Goal: Task Accomplishment & Management: Use online tool/utility

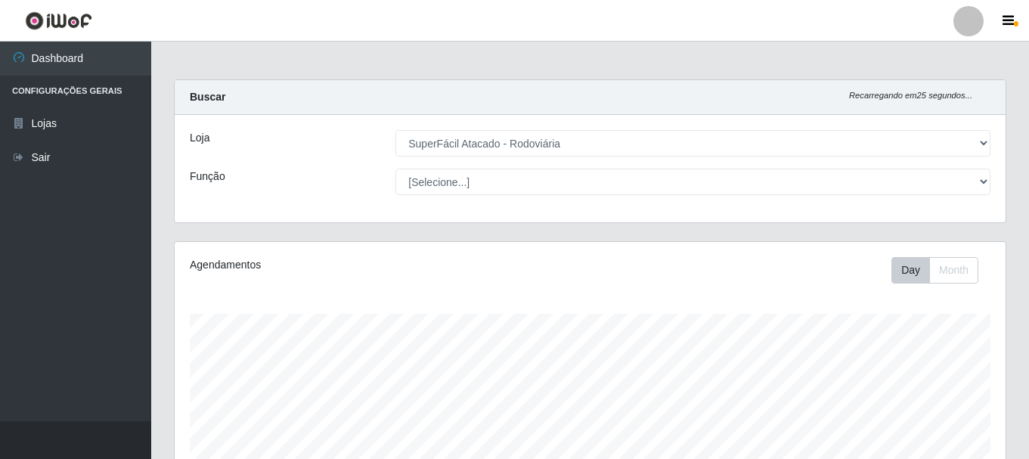
select select "400"
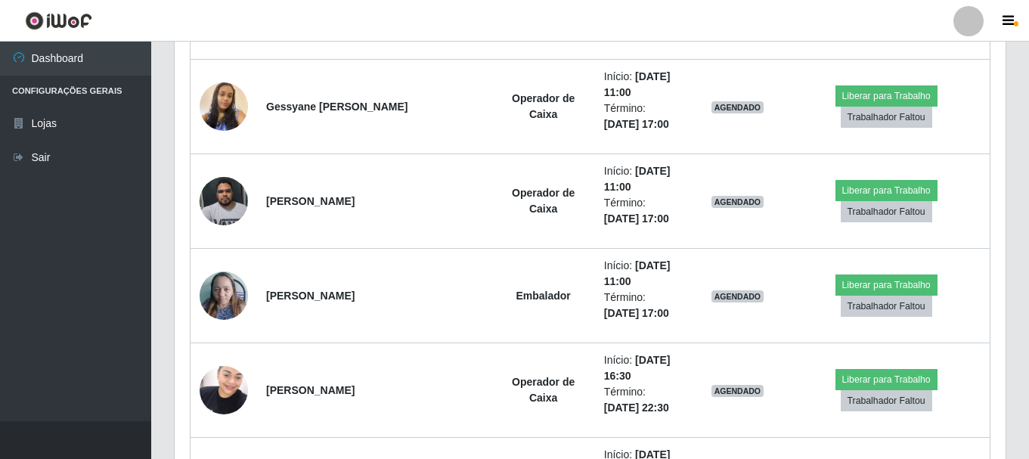
scroll to position [805, 0]
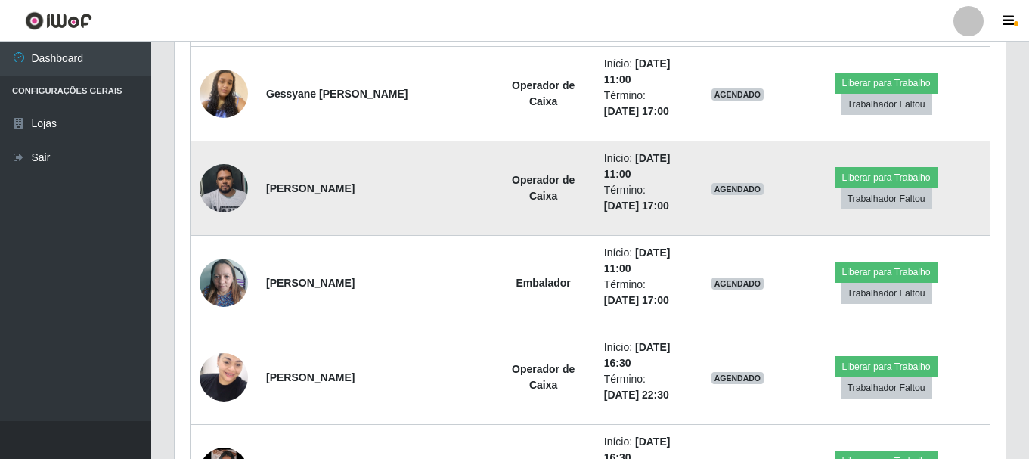
click at [231, 197] on img at bounding box center [224, 188] width 48 height 64
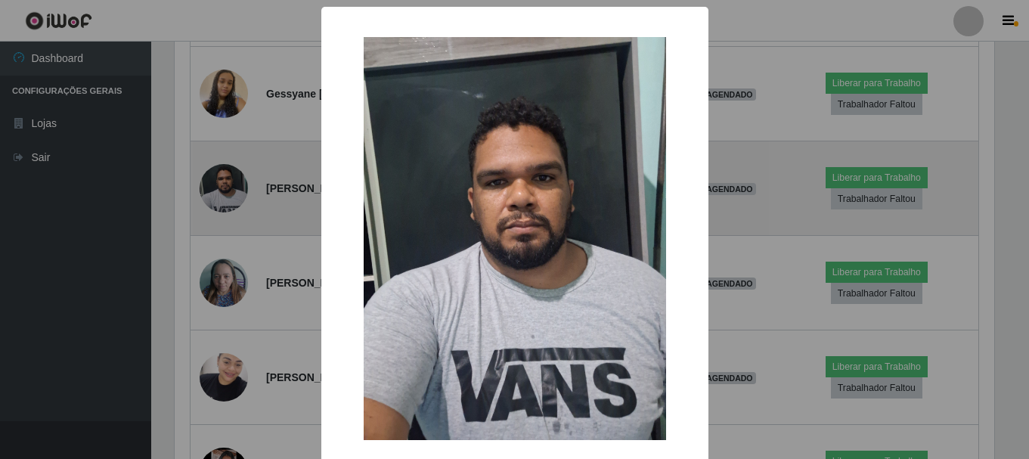
scroll to position [314, 823]
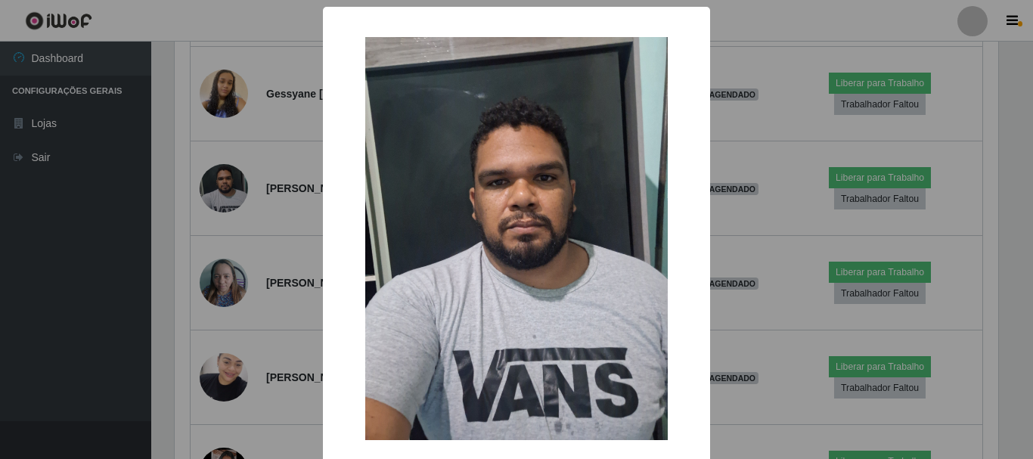
click at [745, 236] on div "× OK Cancel" at bounding box center [516, 229] width 1033 height 459
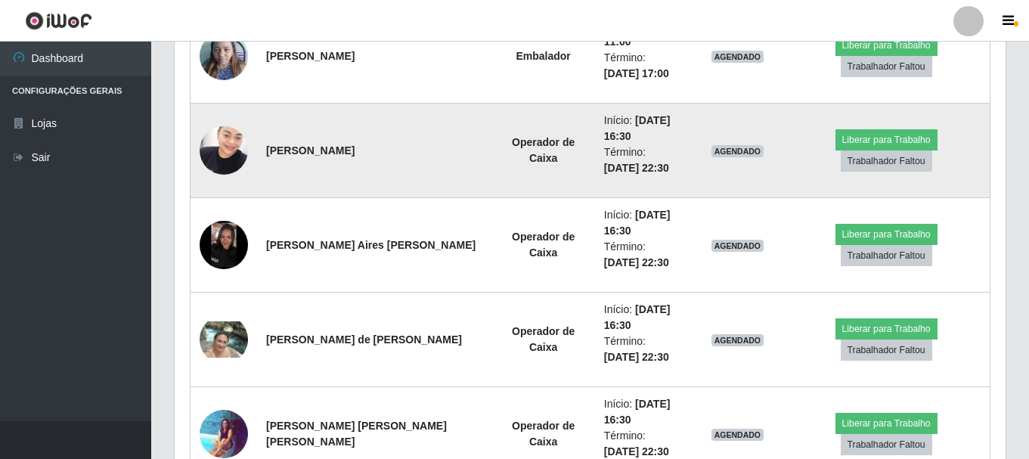
scroll to position [1062, 0]
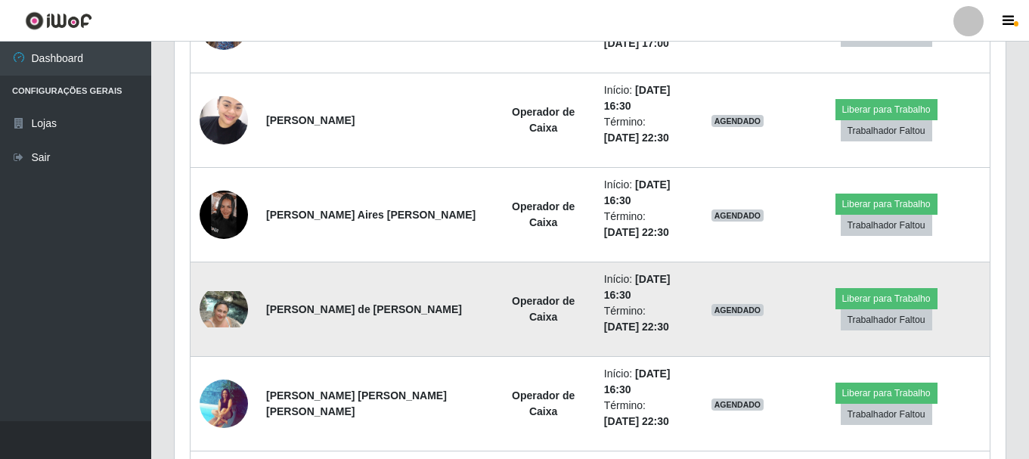
click at [604, 300] on li "Início: [DATE] 16:30" at bounding box center [643, 287] width 79 height 32
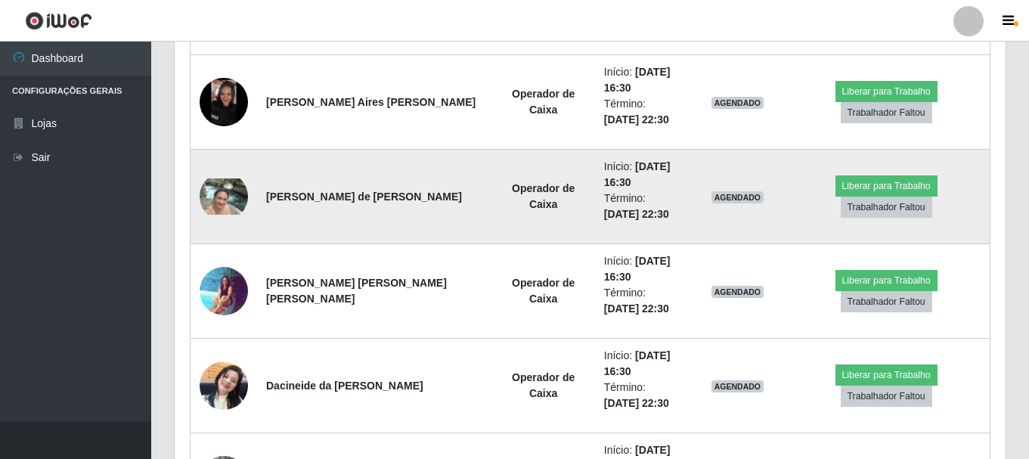
scroll to position [1214, 0]
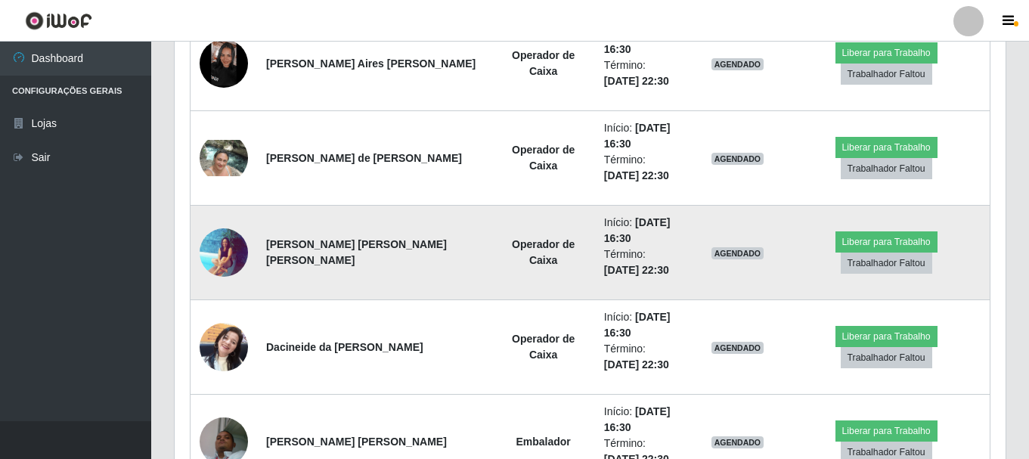
click at [604, 277] on li "Término: [DATE] 22:30" at bounding box center [643, 262] width 79 height 32
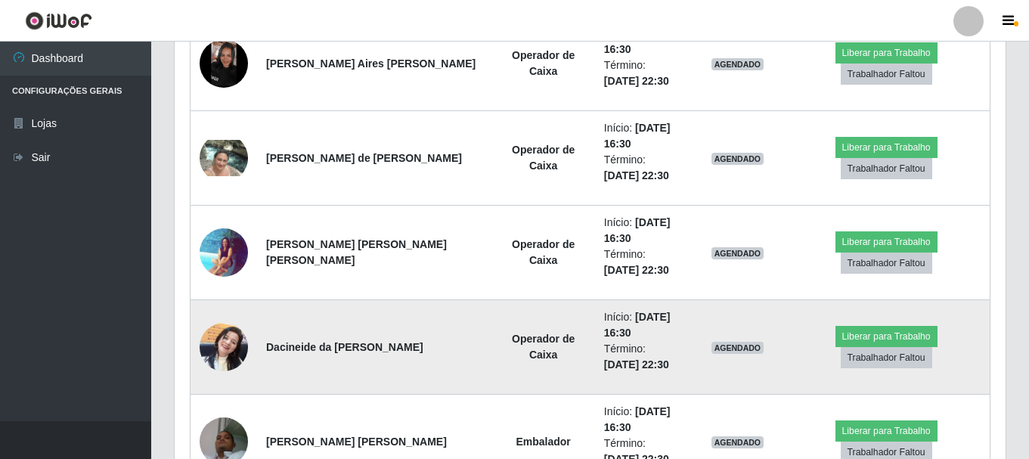
click at [604, 352] on li "Término: [DATE] 22:30" at bounding box center [643, 357] width 79 height 32
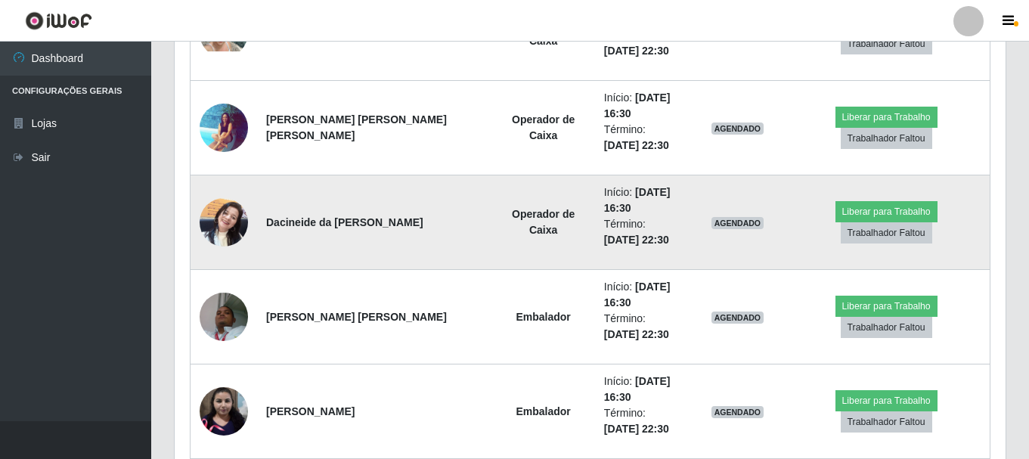
scroll to position [1365, 0]
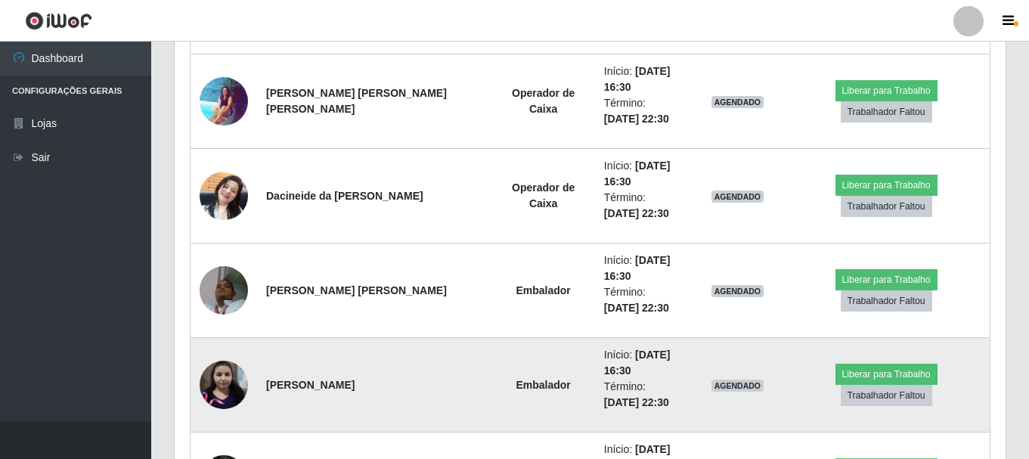
click at [595, 378] on td "Início: [DATE] 16:30 Término: [DATE] 22:30" at bounding box center [644, 385] width 98 height 95
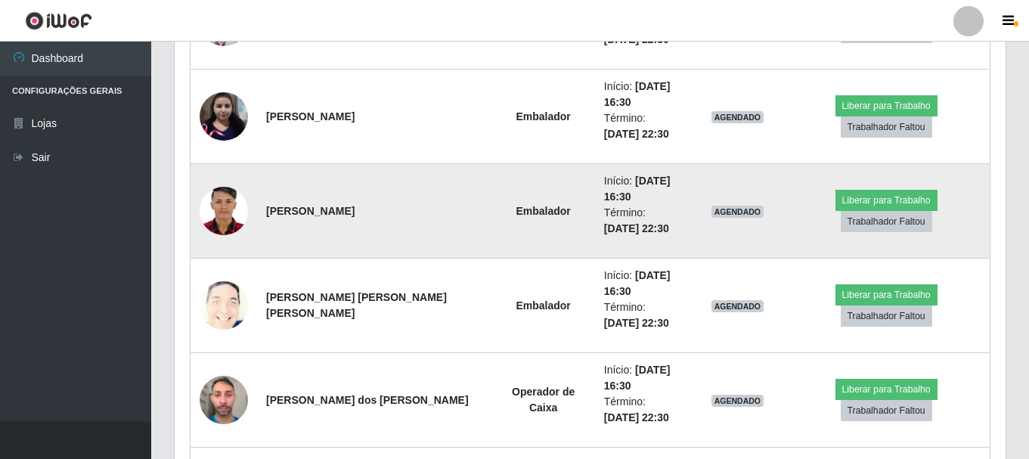
scroll to position [1667, 0]
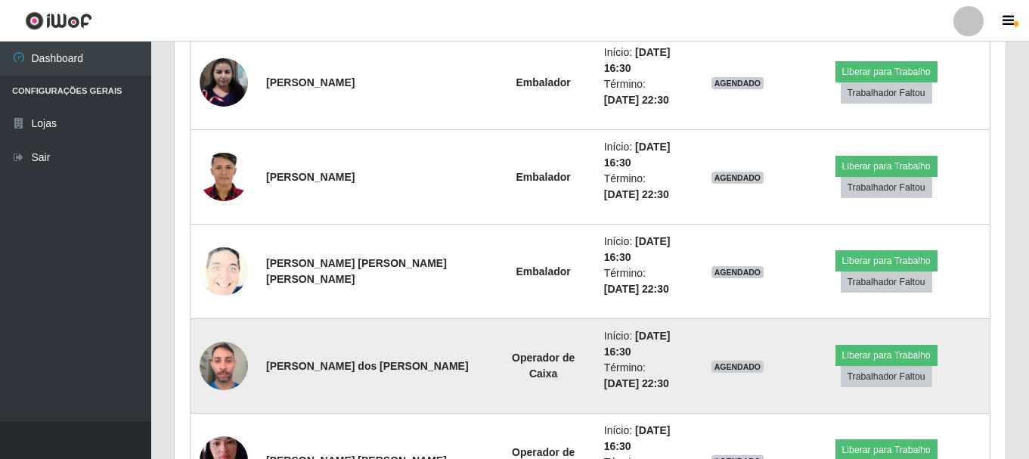
click at [492, 346] on td "Operador de Caixa" at bounding box center [543, 366] width 103 height 95
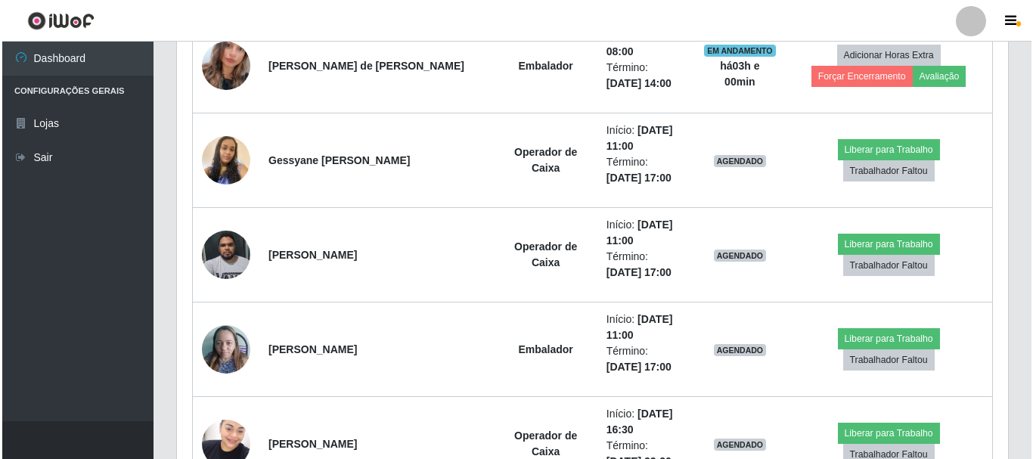
scroll to position [760, 0]
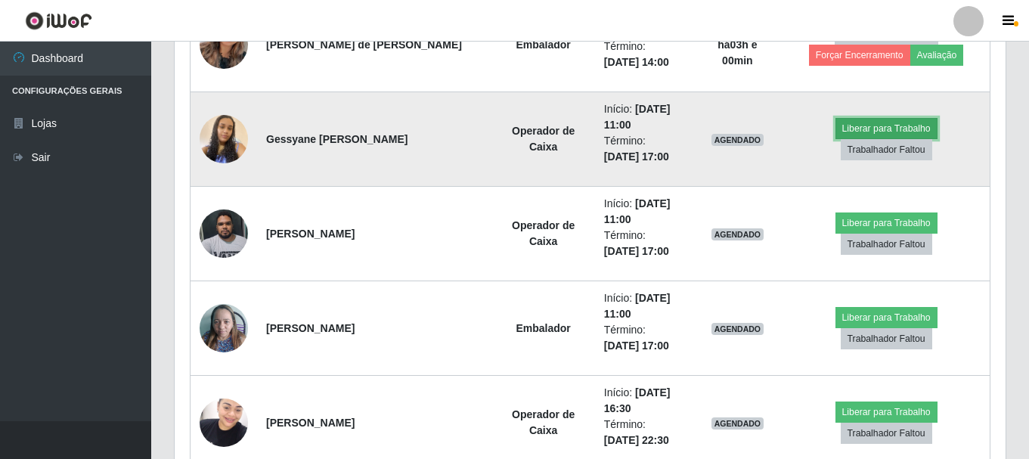
click at [857, 139] on button "Liberar para Trabalho" at bounding box center [886, 128] width 102 height 21
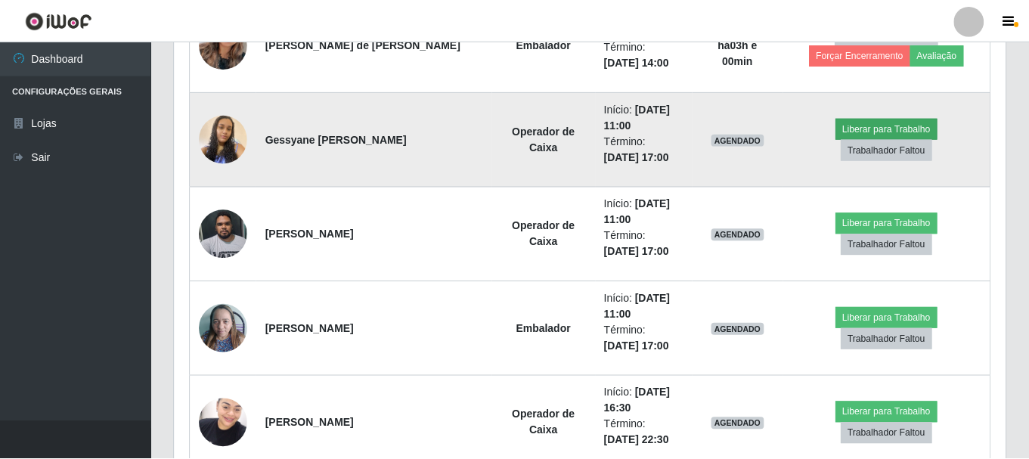
scroll to position [314, 823]
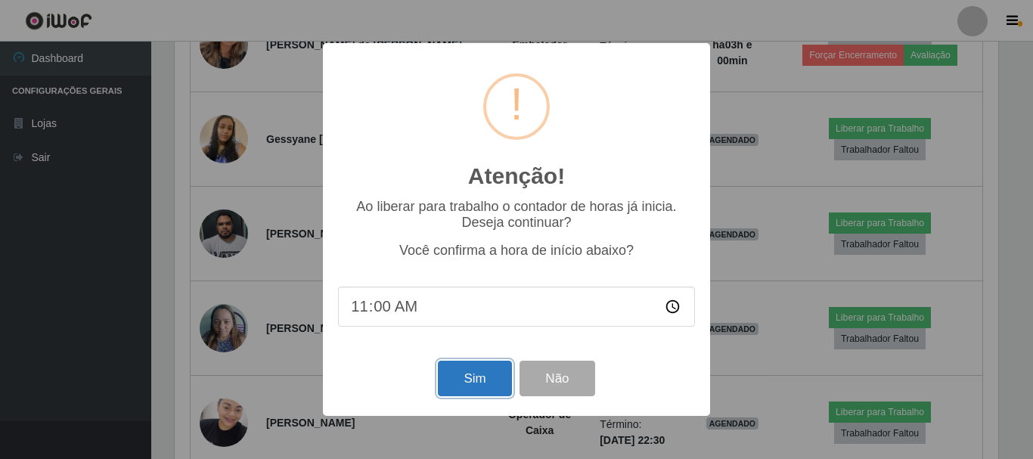
click at [463, 380] on button "Sim" at bounding box center [474, 379] width 73 height 36
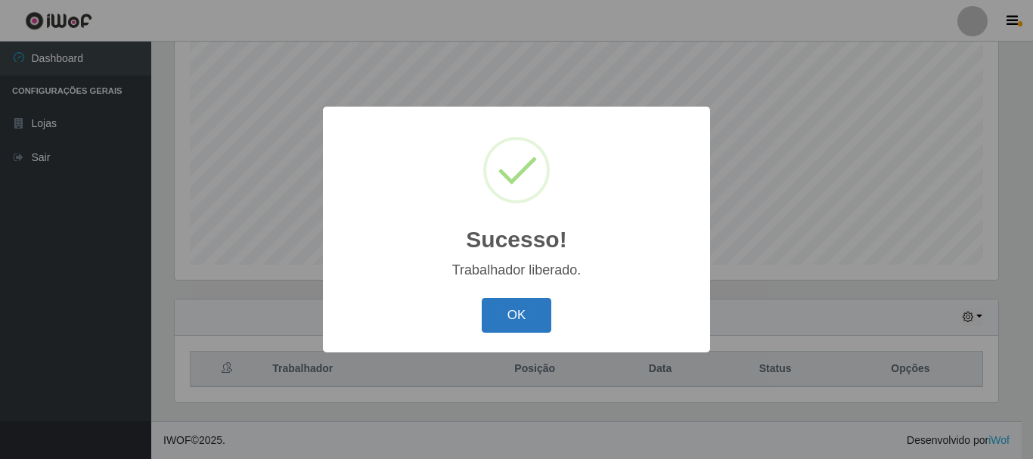
click at [511, 308] on button "OK" at bounding box center [517, 316] width 70 height 36
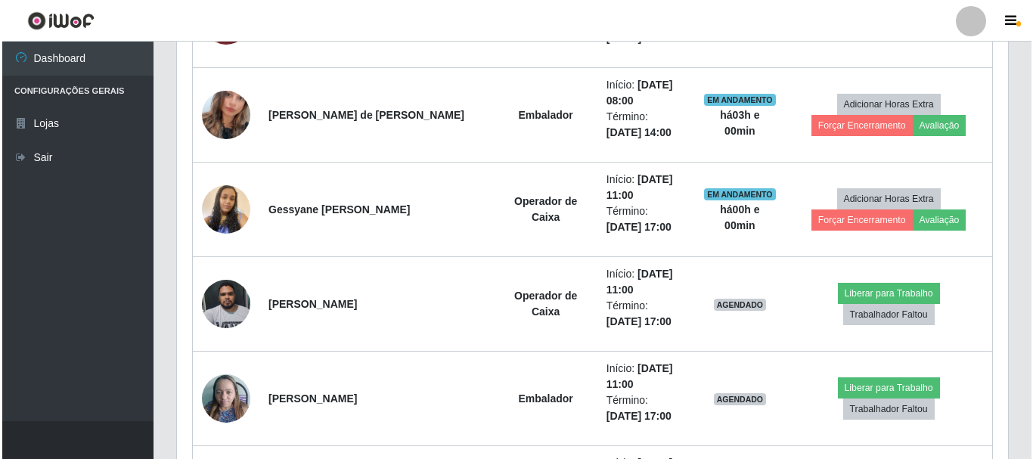
scroll to position [730, 0]
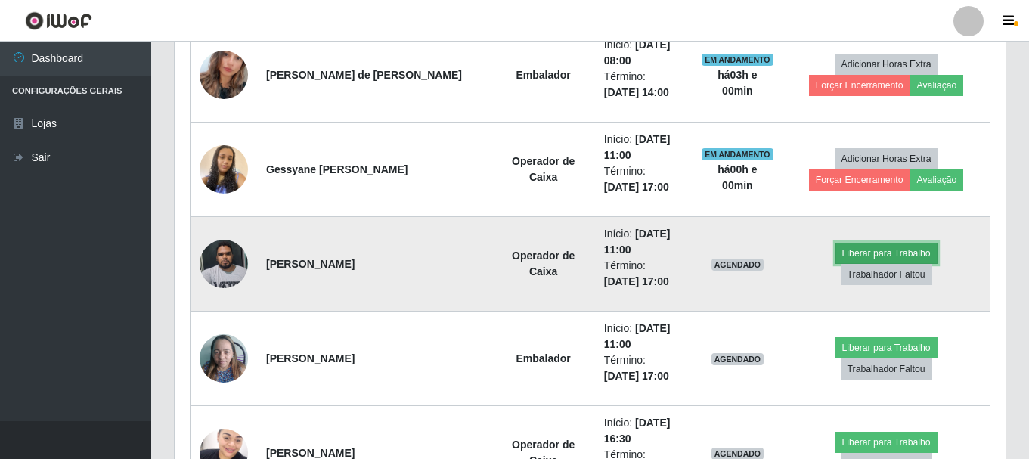
click at [835, 264] on button "Liberar para Trabalho" at bounding box center [886, 253] width 102 height 21
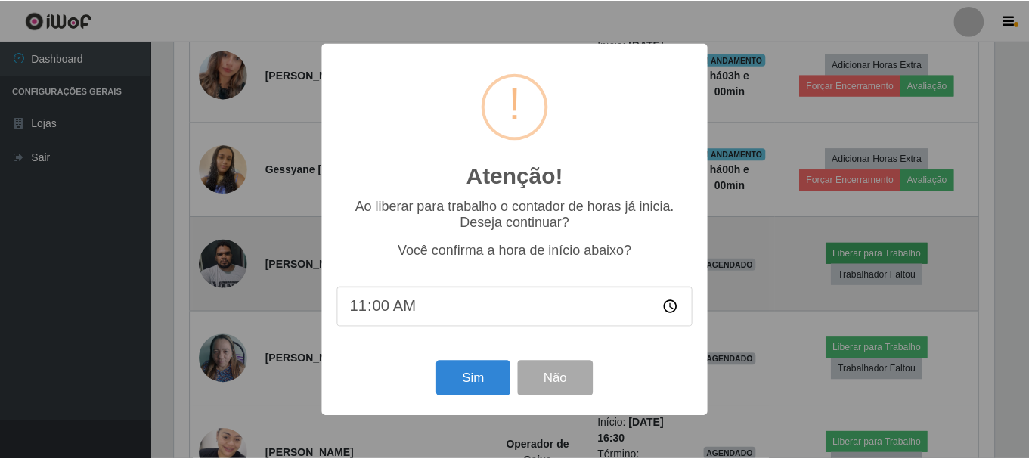
scroll to position [314, 823]
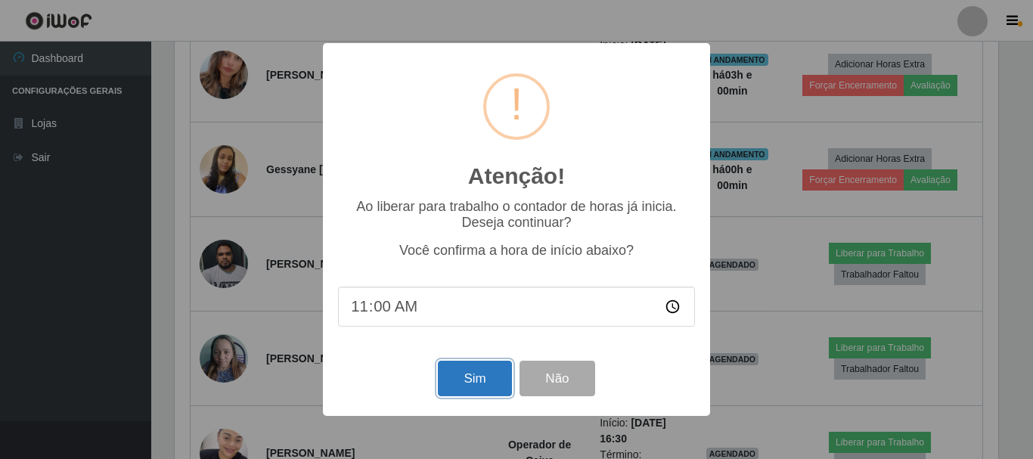
click at [451, 390] on button "Sim" at bounding box center [474, 379] width 73 height 36
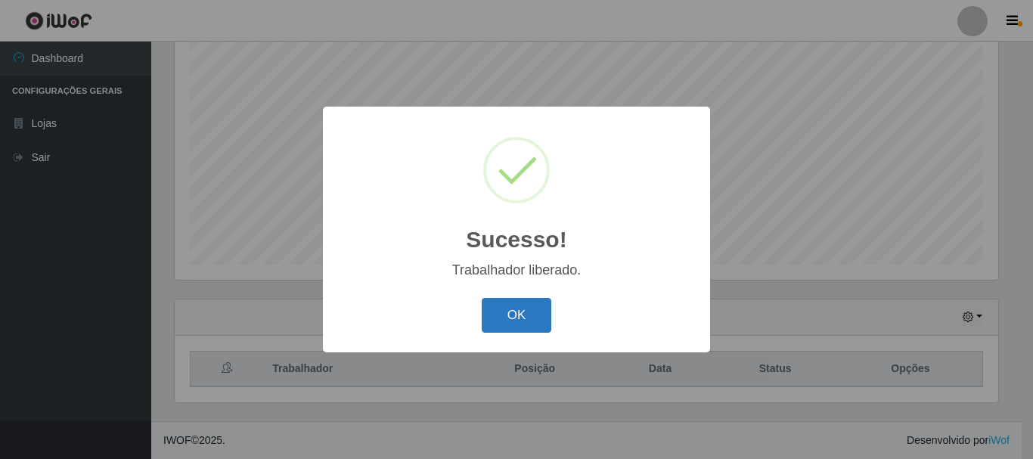
click at [524, 312] on button "OK" at bounding box center [517, 316] width 70 height 36
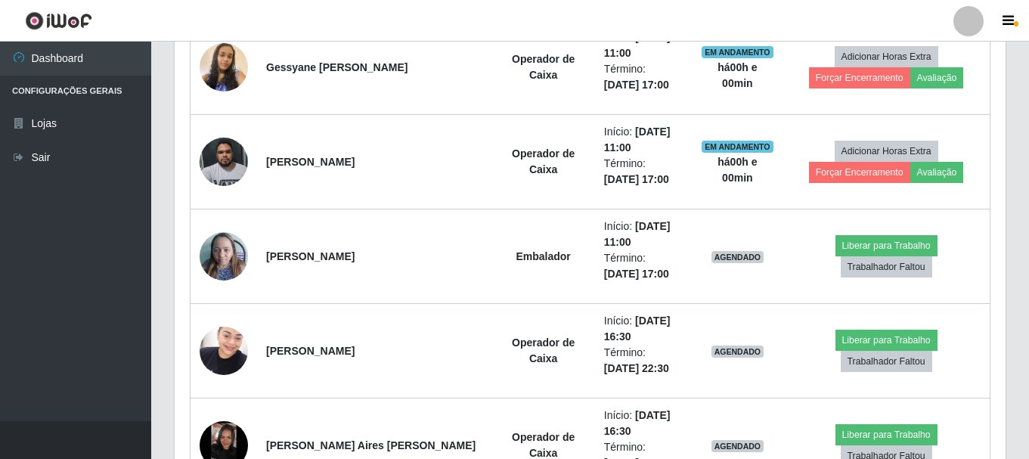
scroll to position [805, 0]
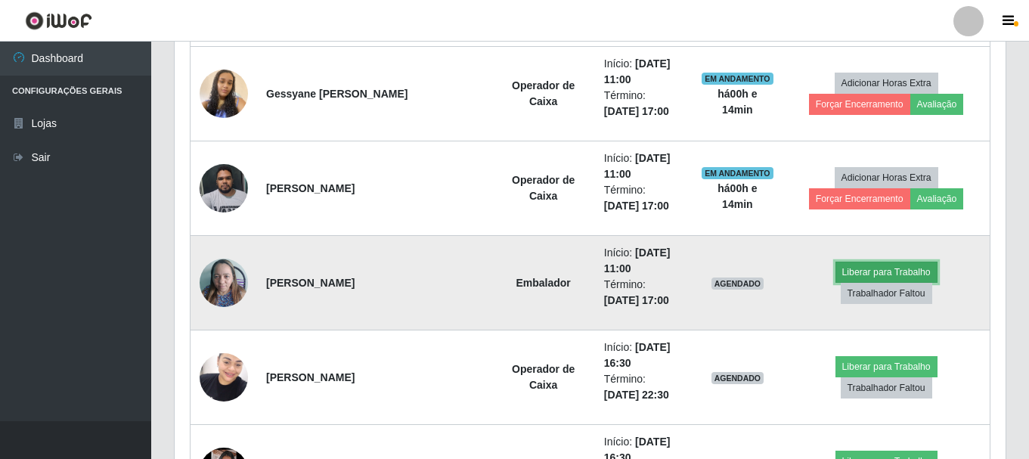
click at [835, 283] on button "Liberar para Trabalho" at bounding box center [886, 272] width 102 height 21
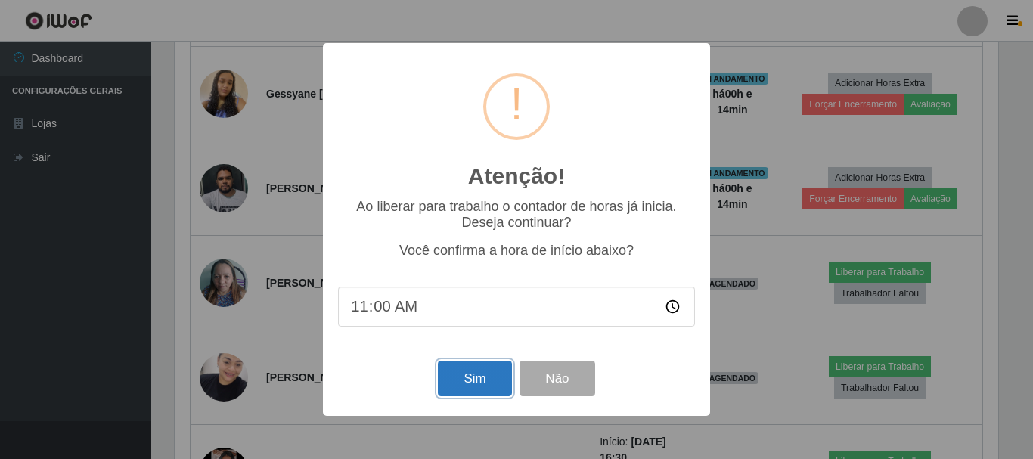
click at [479, 385] on button "Sim" at bounding box center [474, 379] width 73 height 36
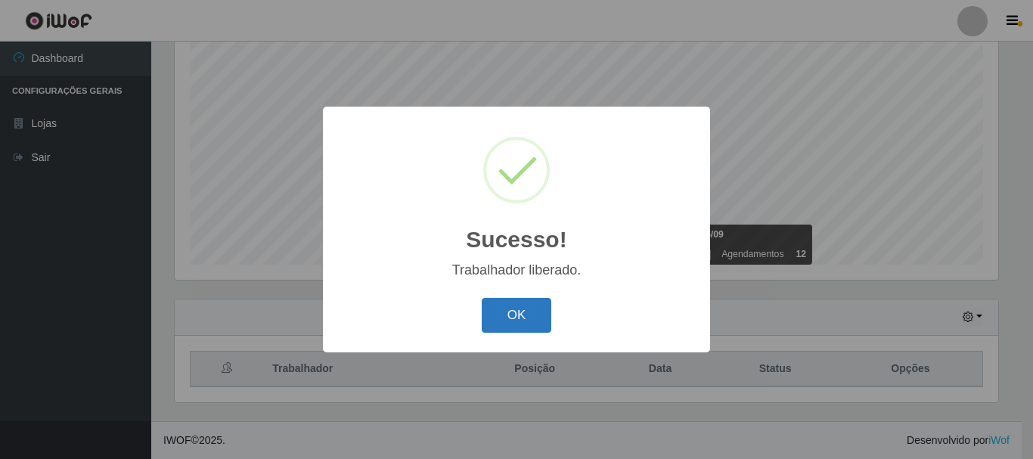
click at [511, 312] on button "OK" at bounding box center [517, 316] width 70 height 36
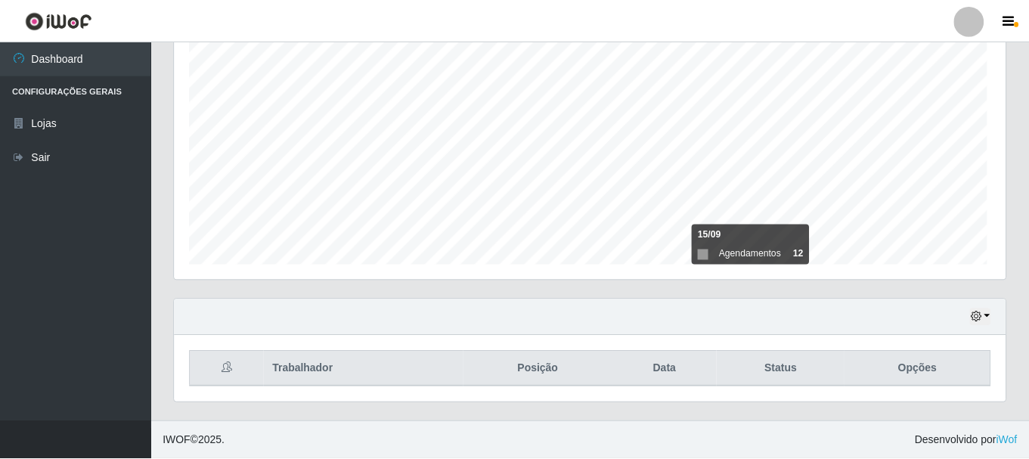
scroll to position [314, 831]
